Goal: Task Accomplishment & Management: Manage account settings

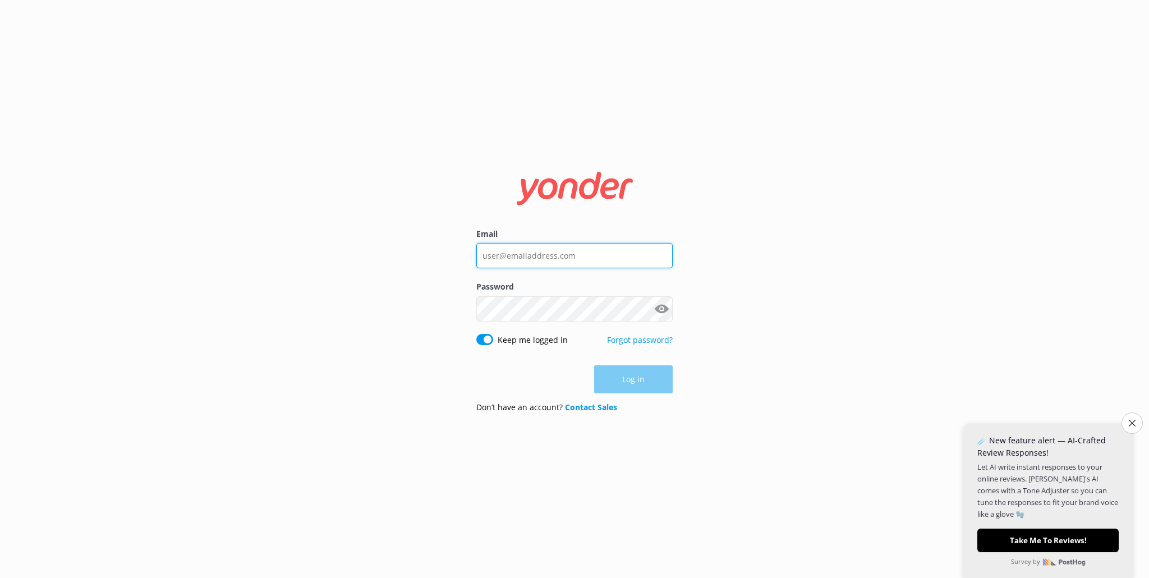
type input "[EMAIL_ADDRESS][DOMAIN_NAME]"
click at [585, 250] on input "[EMAIL_ADDRESS][DOMAIN_NAME]" at bounding box center [574, 255] width 196 height 25
click at [628, 255] on input "[EMAIL_ADDRESS][DOMAIN_NAME]" at bounding box center [574, 254] width 196 height 25
click at [654, 235] on label "Email" at bounding box center [574, 233] width 196 height 12
click at [654, 242] on input "[EMAIL_ADDRESS][DOMAIN_NAME]" at bounding box center [574, 254] width 196 height 25
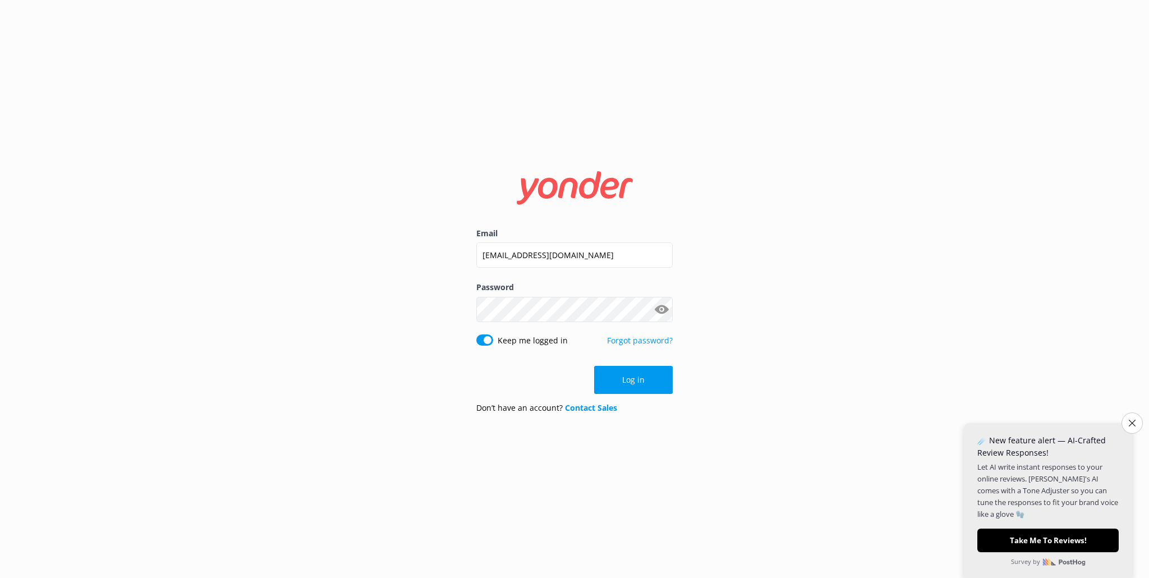
click at [649, 390] on button "Log in" at bounding box center [633, 380] width 79 height 28
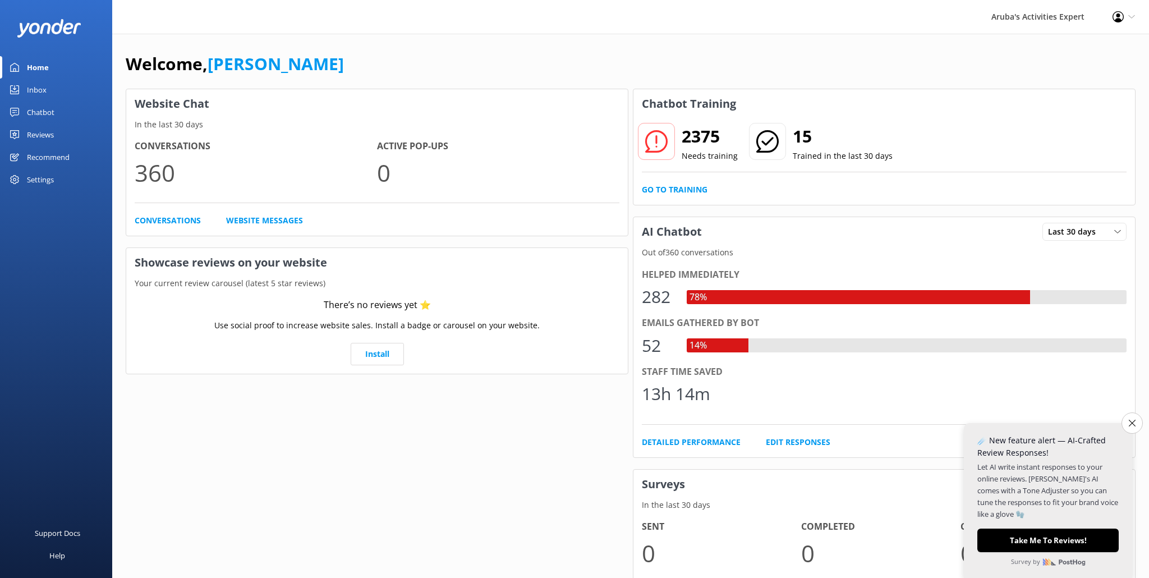
click at [1126, 431] on button "Close survey" at bounding box center [1131, 422] width 21 height 21
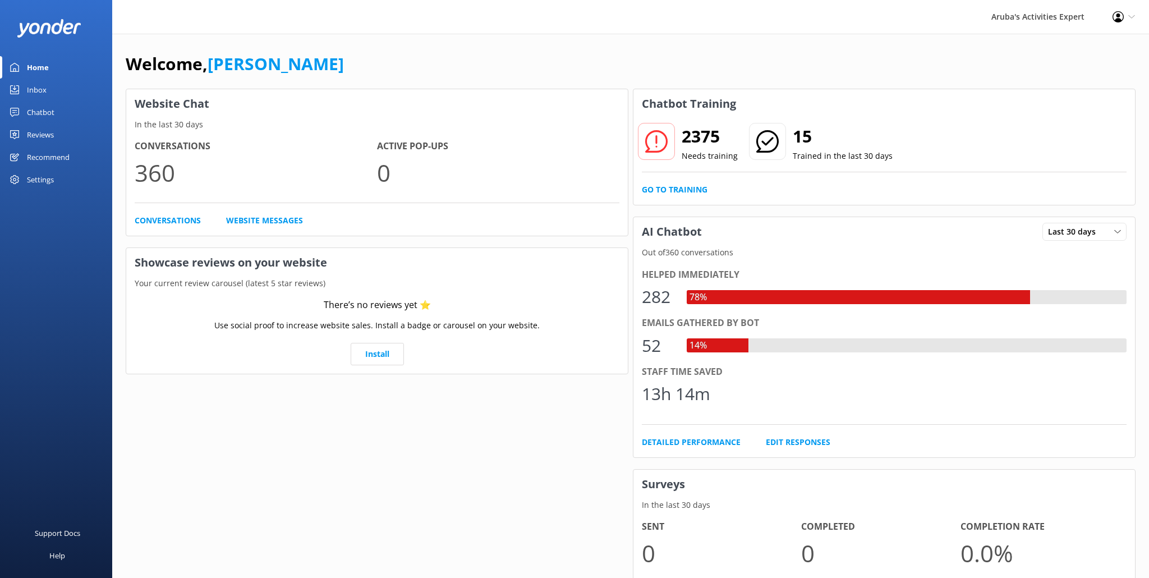
click at [1054, 25] on div "Aruba's Activities Expert" at bounding box center [1037, 17] width 121 height 34
click at [1127, 18] on div "Profile Settings Logout" at bounding box center [1123, 17] width 50 height 34
click at [1132, 15] on icon at bounding box center [1131, 16] width 7 height 7
click at [56, 185] on div "Settings" at bounding box center [56, 179] width 112 height 22
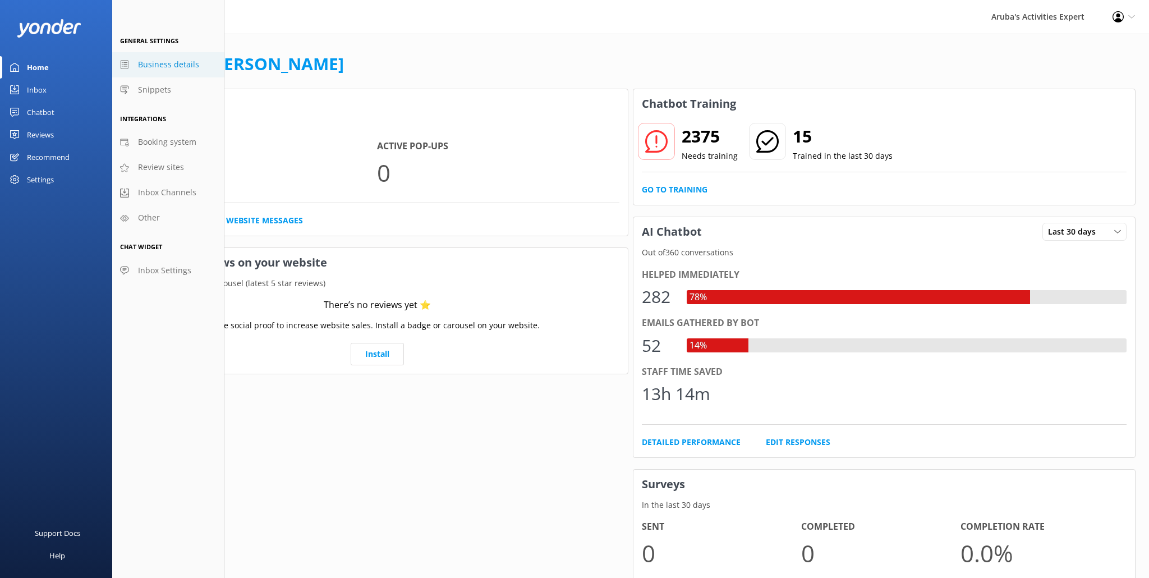
click at [161, 67] on span "Business details" at bounding box center [168, 64] width 61 height 12
select select "America/[GEOGRAPHIC_DATA]"
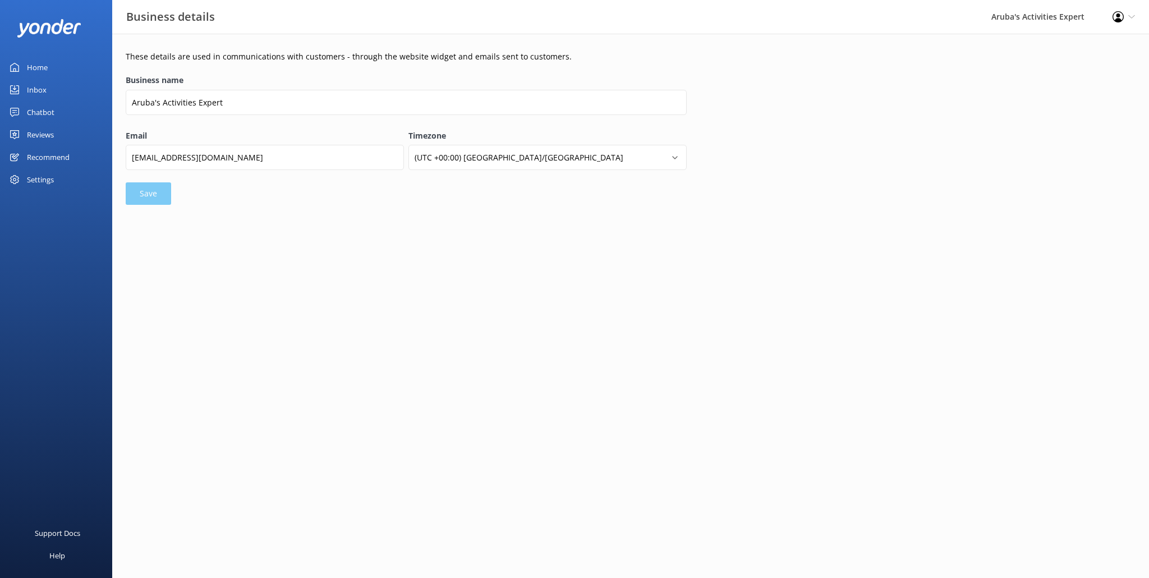
click at [1029, 27] on div "Aruba's Activities Expert" at bounding box center [1037, 17] width 121 height 34
click at [1134, 19] on icon at bounding box center [1131, 16] width 7 height 7
click at [1079, 16] on div "Aruba's Activities Expert" at bounding box center [1037, 17] width 121 height 34
click at [54, 180] on div "Settings" at bounding box center [56, 179] width 112 height 22
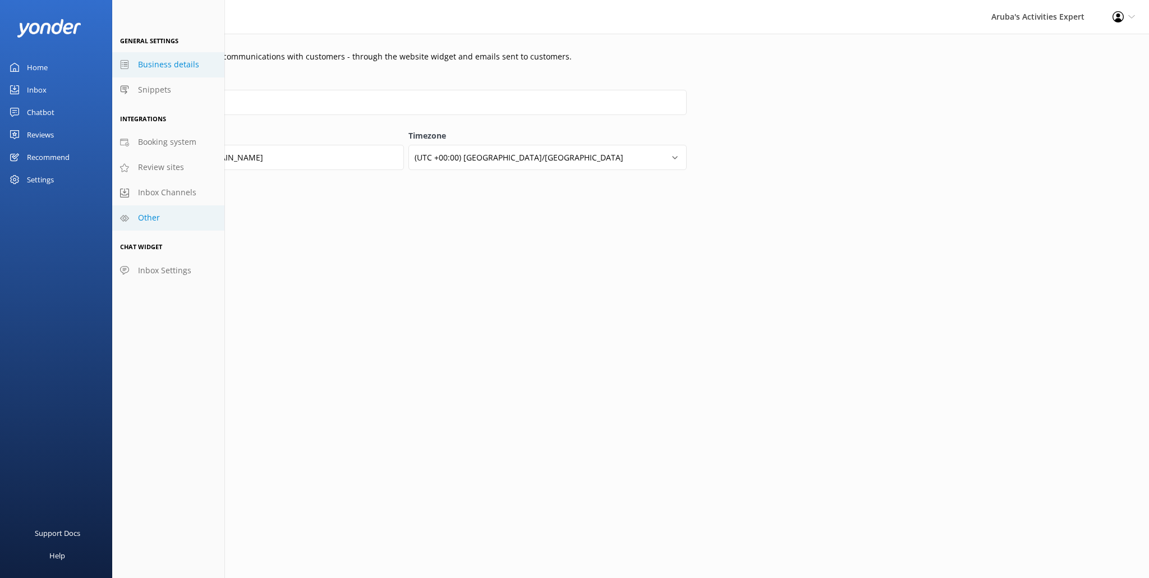
click at [160, 223] on link "Other" at bounding box center [168, 217] width 112 height 25
